Goal: Task Accomplishment & Management: Use online tool/utility

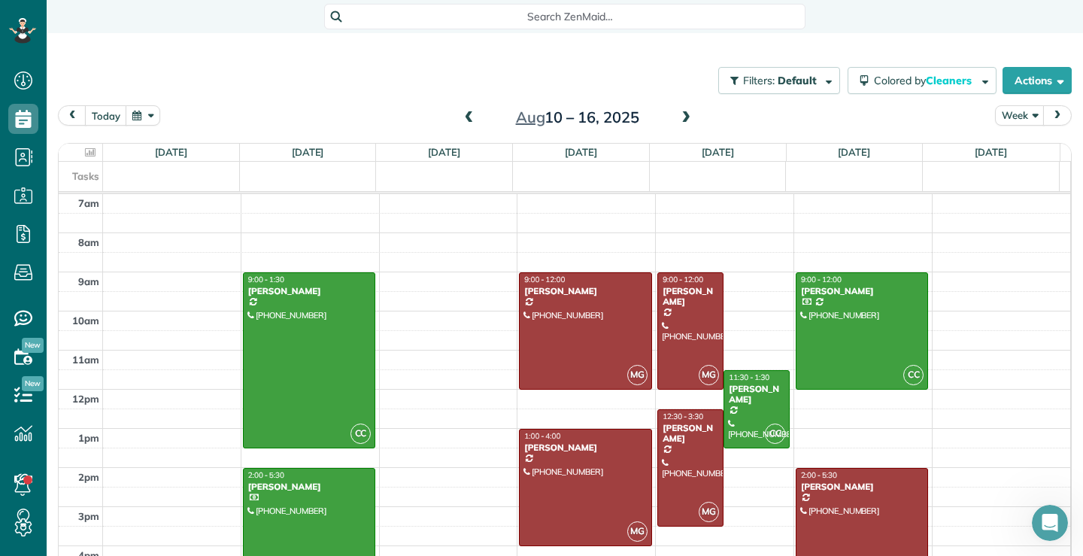
scroll to position [18, 0]
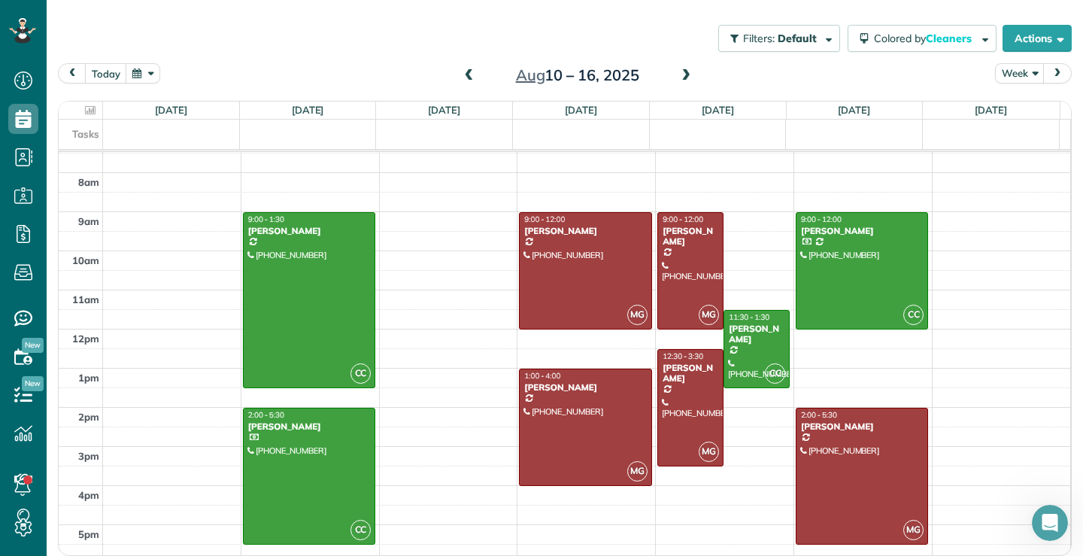
click at [680, 74] on span at bounding box center [685, 76] width 17 height 14
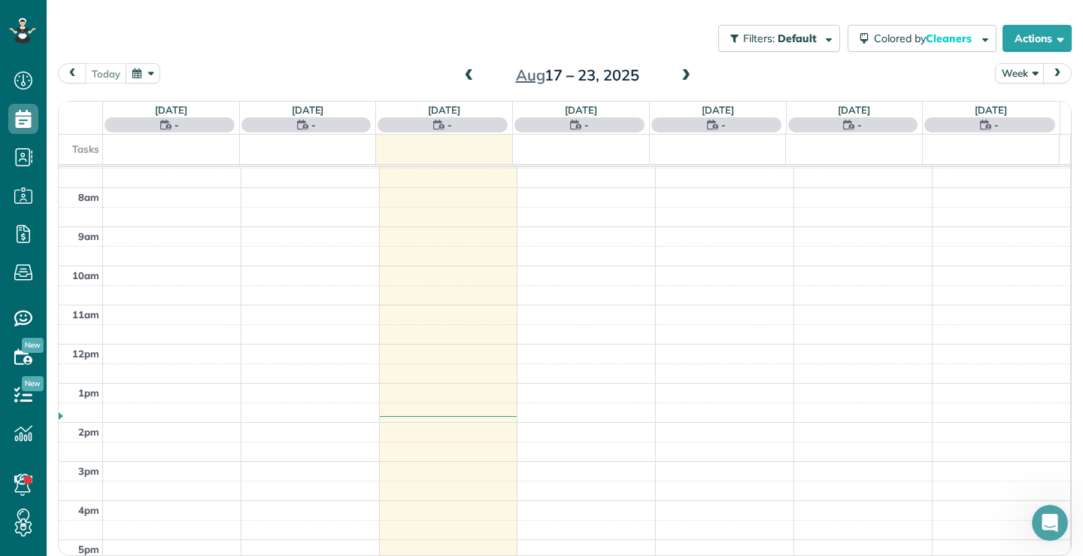
scroll to position [0, 0]
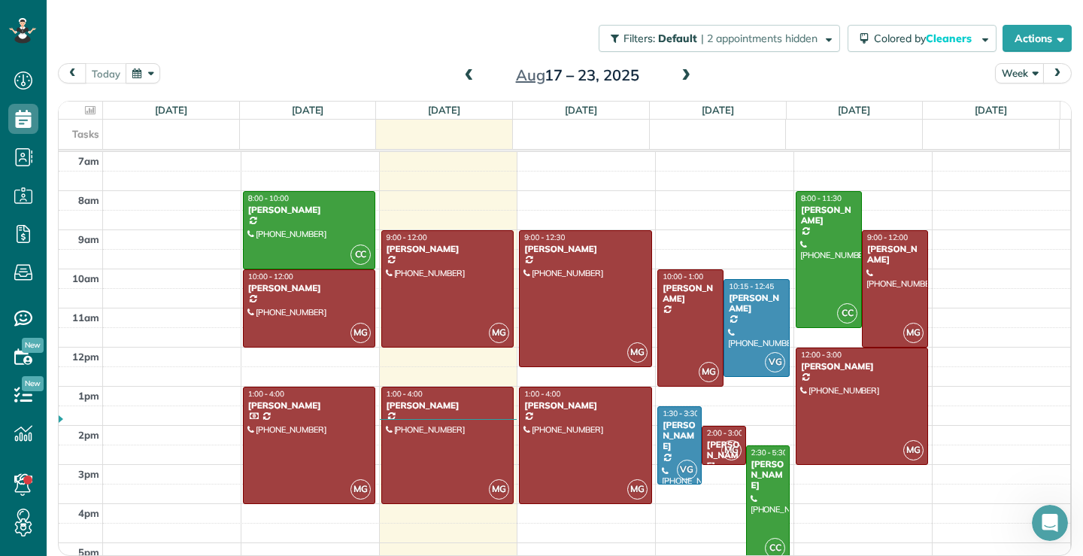
click at [681, 74] on span at bounding box center [685, 76] width 17 height 14
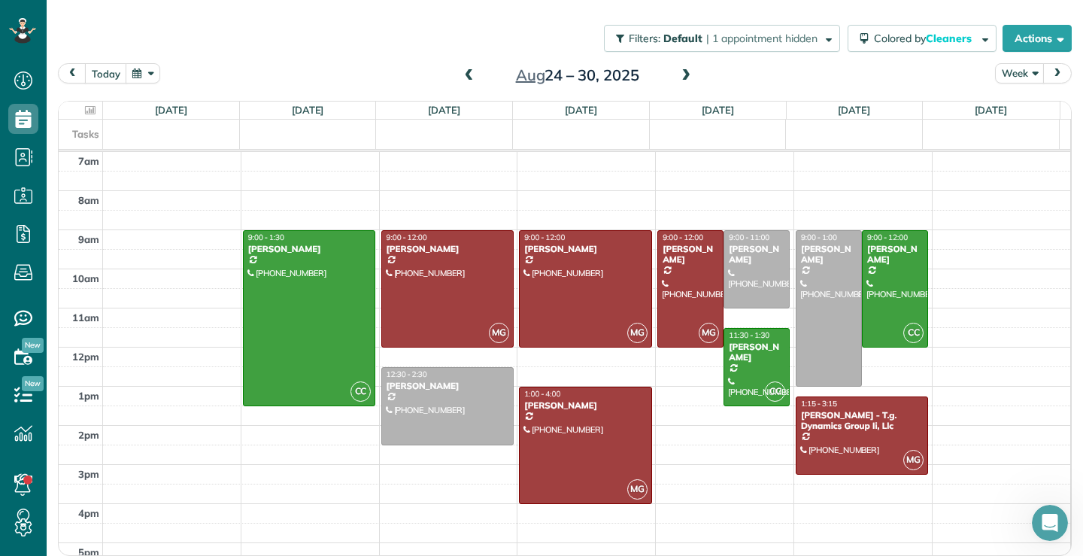
drag, startPoint x: 465, startPoint y: 77, endPoint x: 464, endPoint y: 89, distance: 12.1
click at [464, 79] on span at bounding box center [469, 76] width 17 height 14
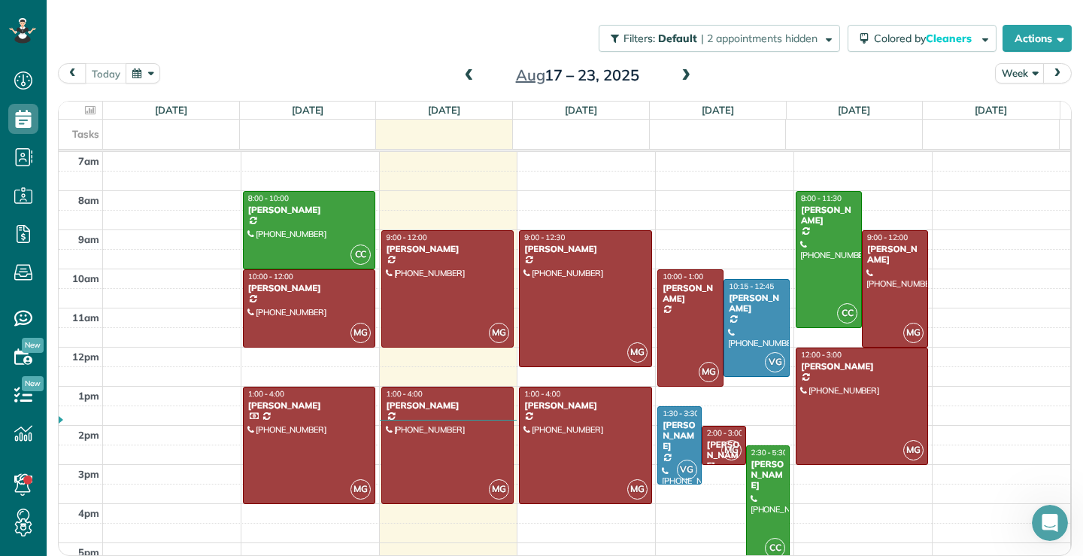
click at [677, 77] on span at bounding box center [685, 76] width 17 height 14
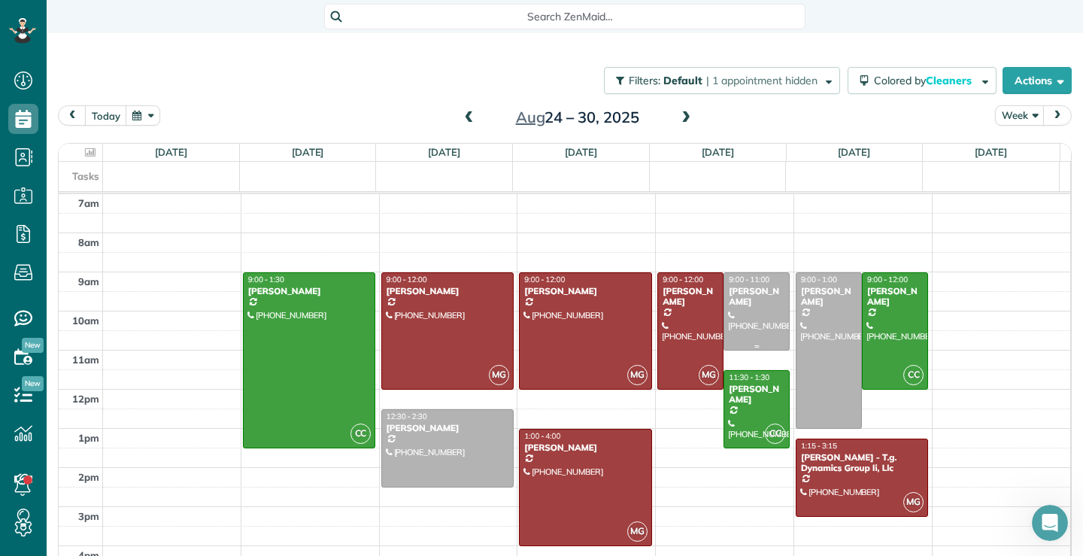
click at [745, 307] on div at bounding box center [756, 311] width 65 height 77
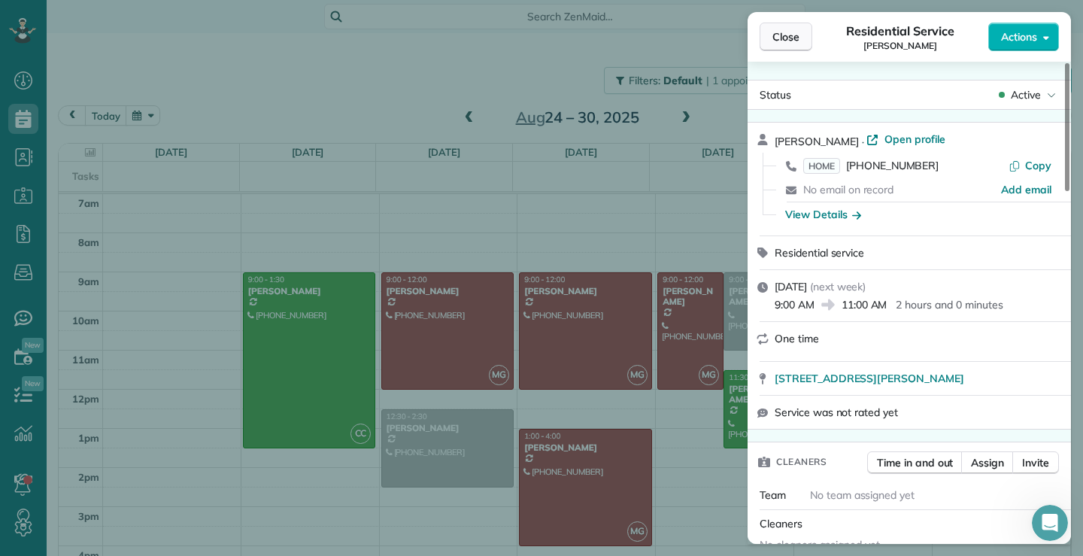
click at [792, 23] on button "Close" at bounding box center [785, 37] width 53 height 29
